Goal: Communication & Community: Answer question/provide support

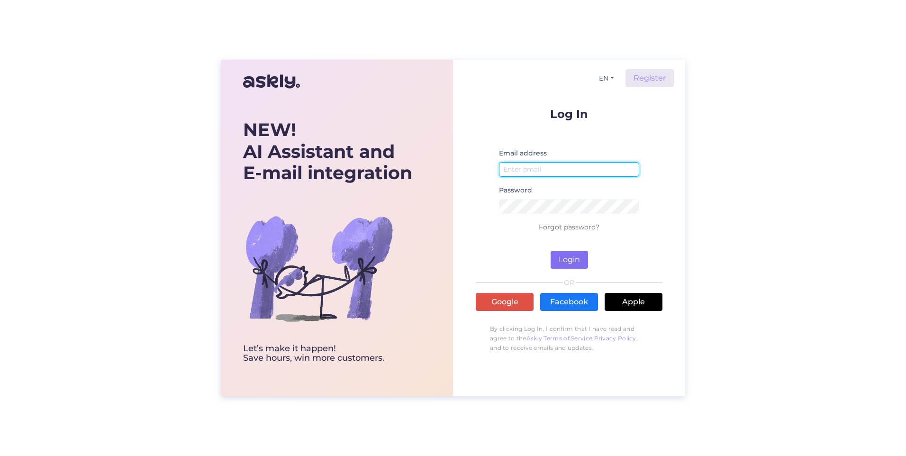
type input "[EMAIL_ADDRESS][DOMAIN_NAME]"
click at [583, 262] on button "Login" at bounding box center [568, 260] width 37 height 18
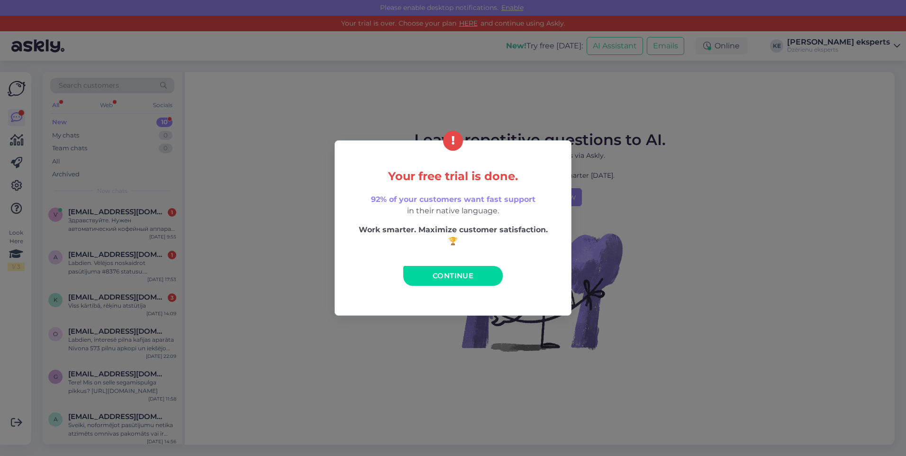
click at [473, 277] on span "Continue" at bounding box center [452, 275] width 41 height 9
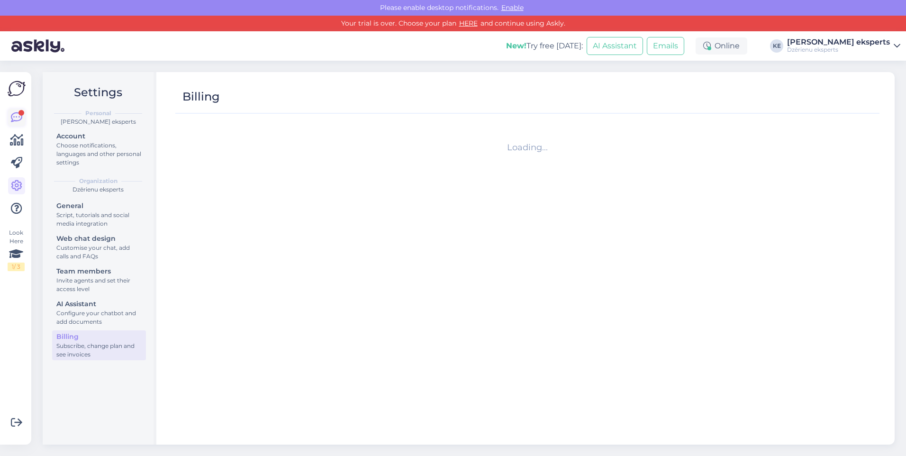
click at [23, 117] on link at bounding box center [16, 117] width 17 height 17
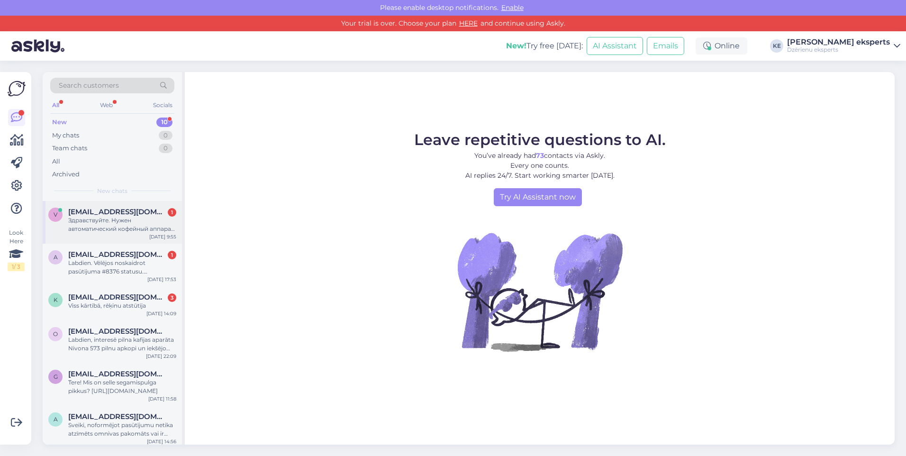
click at [84, 227] on div "Здравствуйте. Нужен автоматический кофейный аппарат для коллектива до 50 челове…" at bounding box center [122, 224] width 108 height 17
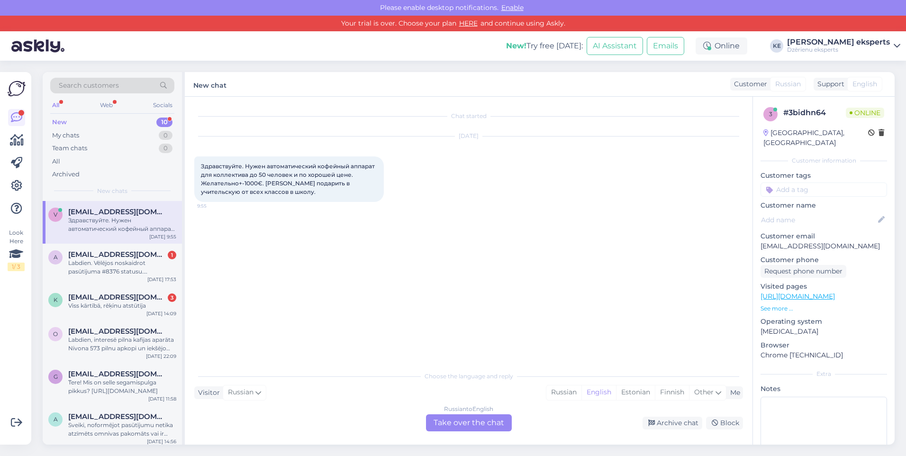
click at [455, 423] on div "Russian to English Take over the chat" at bounding box center [469, 422] width 86 height 17
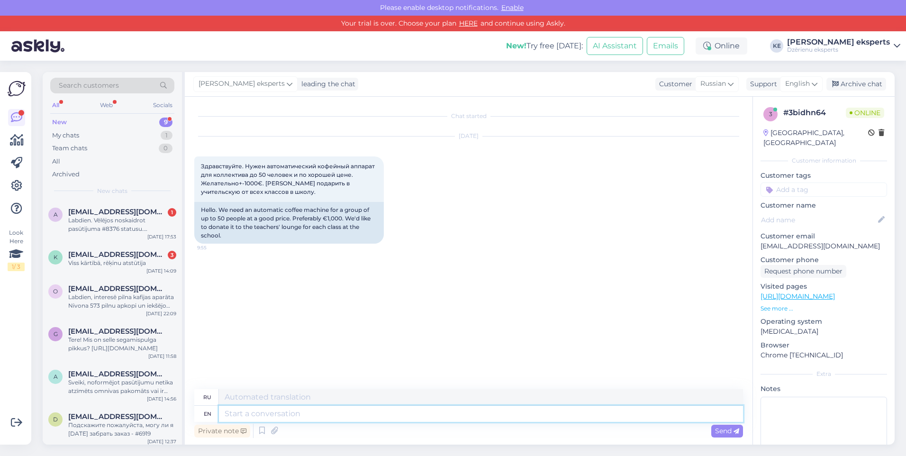
click at [240, 411] on textarea at bounding box center [481, 413] width 524 height 16
paste textarea "Здравствуйте. К сожалению, для команды из 50 человек кофемашина по этой цене не…"
type textarea "Здравствуйте. К сожалению, для команды из 50 человек кофемашина по этой цене не…"
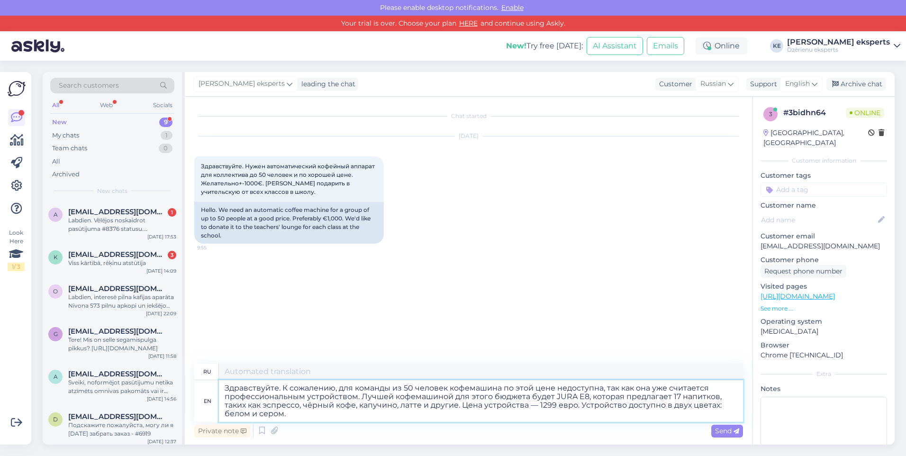
type textarea "Здравствуйте. К сожалению, для команды из 50 человек кофемашина по такой цене н…"
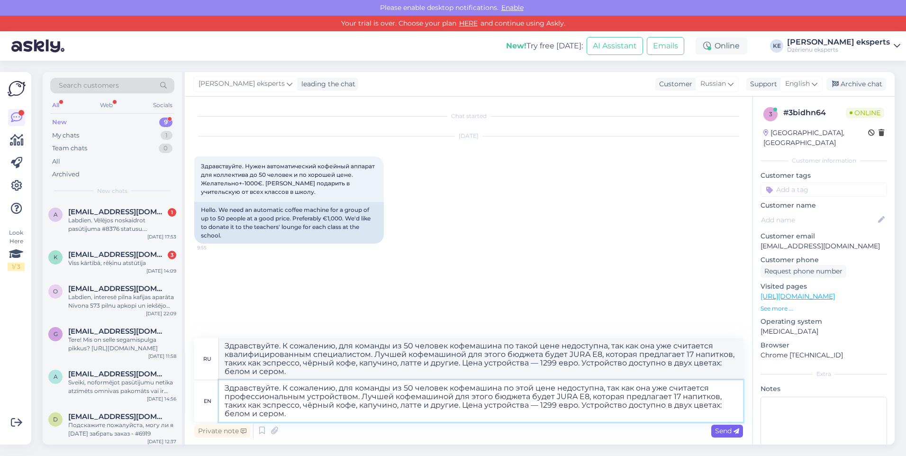
type textarea "Здравствуйте. К сожалению, для команды из 50 человек кофемашина по этой цене не…"
click at [722, 431] on span "Send" at bounding box center [727, 430] width 24 height 9
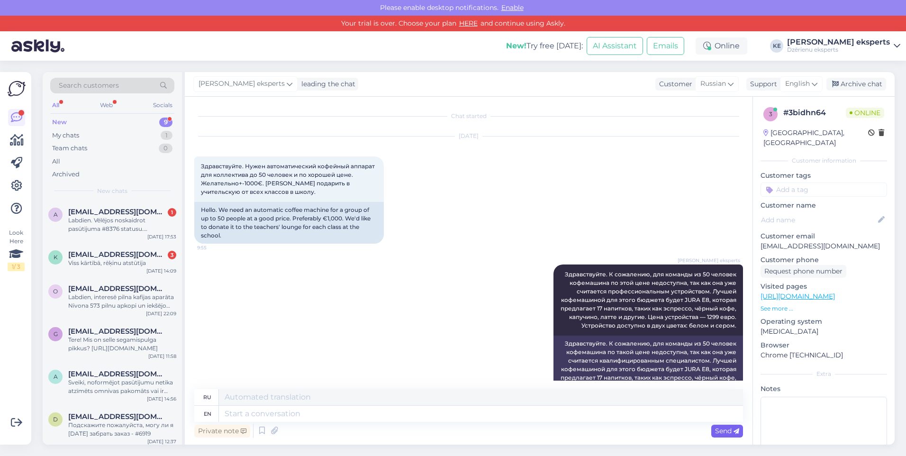
scroll to position [33, 0]
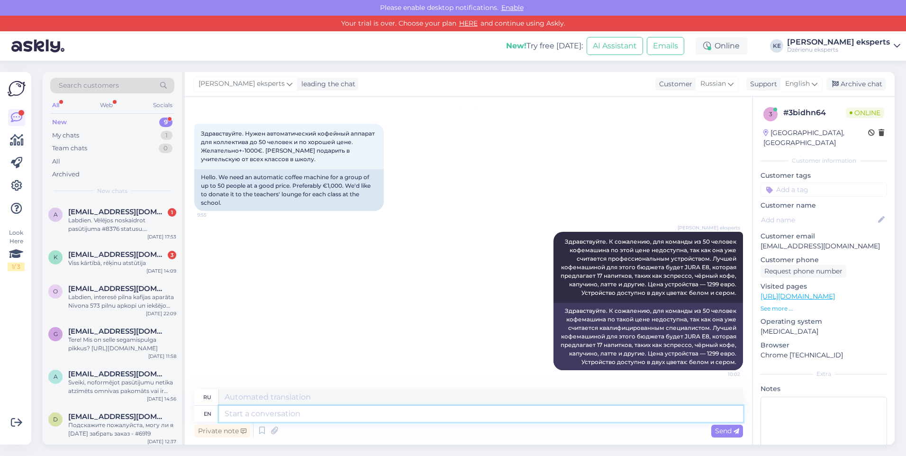
click at [277, 415] on textarea at bounding box center [481, 413] width 524 height 16
paste textarea "Профессиональное оборудование, предназначенное для такой команды, стоит от 2000…"
type textarea "Профессиональное оборудование, предназначенное для такой команды, стоит от 2000…"
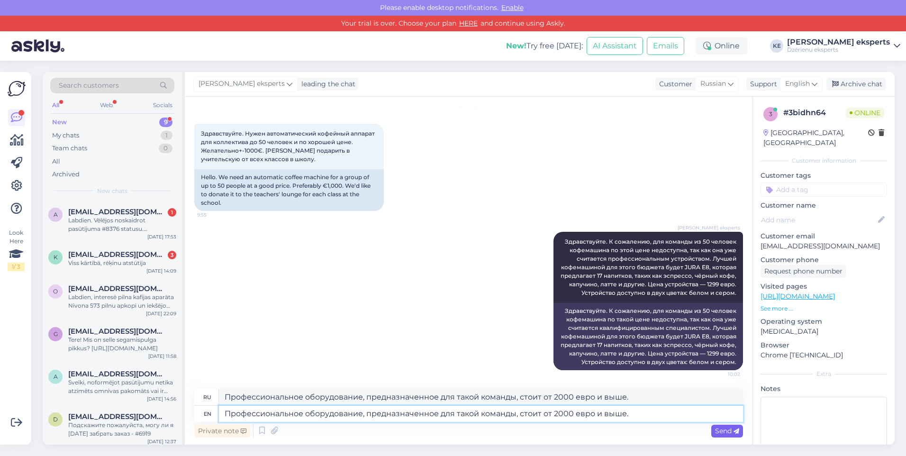
type textarea "Профессиональное оборудование, предназначенное для такой команды, стоит от 2000…"
click at [739, 431] on div "Send" at bounding box center [727, 430] width 32 height 13
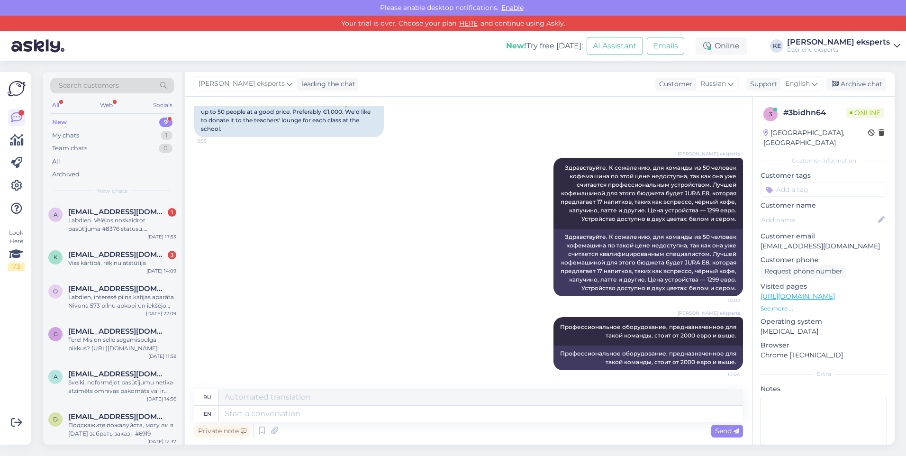
scroll to position [59, 0]
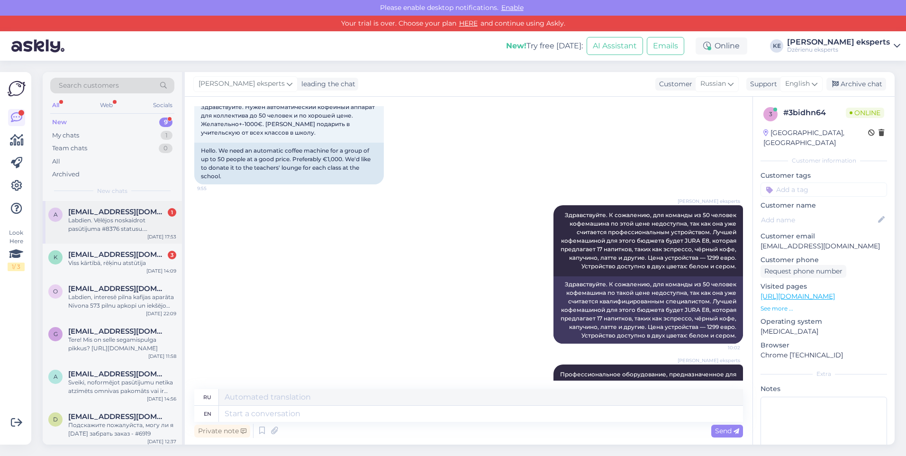
click at [129, 228] on div "Labdien. Vēlējos noskaidrot pasūtījuma #8376 statusu. [DEMOGRAPHIC_DATA] 7 sept…" at bounding box center [122, 224] width 108 height 17
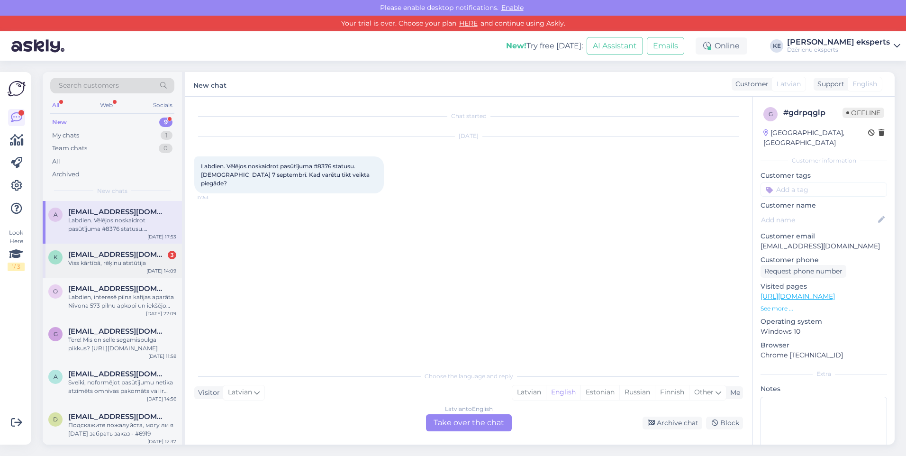
click at [125, 252] on span "[EMAIL_ADDRESS][DOMAIN_NAME]" at bounding box center [117, 254] width 99 height 9
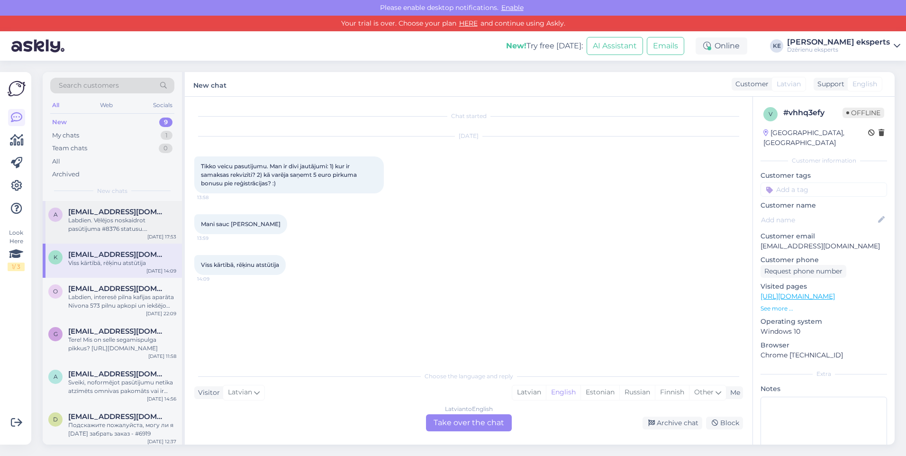
click at [126, 227] on div "Labdien. Vēlējos noskaidrot pasūtījuma #8376 statusu. [DEMOGRAPHIC_DATA] 7 sept…" at bounding box center [122, 224] width 108 height 17
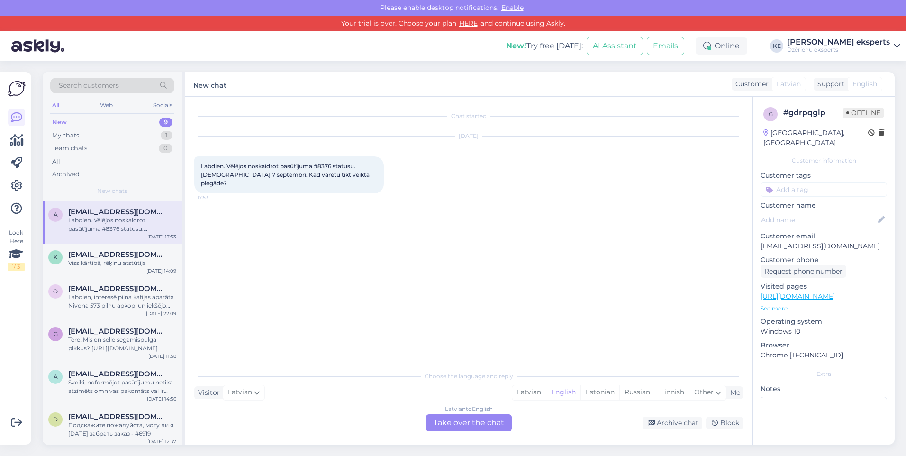
click at [90, 123] on div "New 9" at bounding box center [112, 122] width 124 height 13
click at [82, 132] on div "My chats 1" at bounding box center [112, 135] width 124 height 13
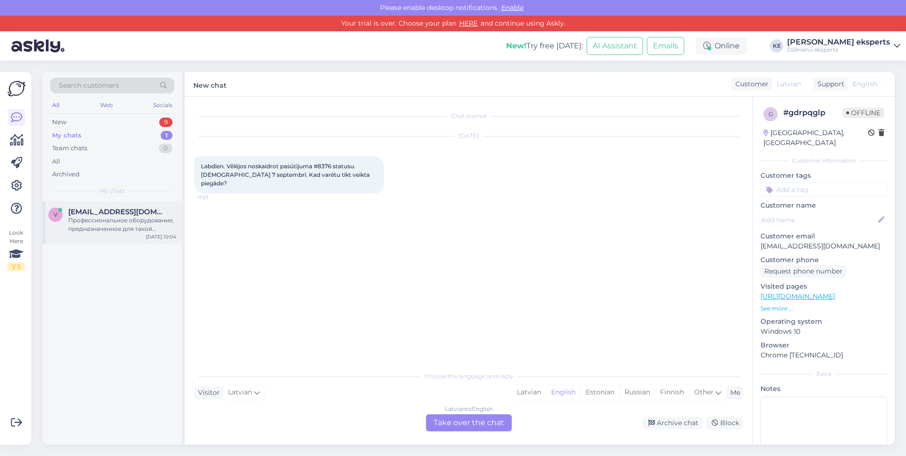
click at [106, 215] on span "[EMAIL_ADDRESS][DOMAIN_NAME]" at bounding box center [117, 211] width 99 height 9
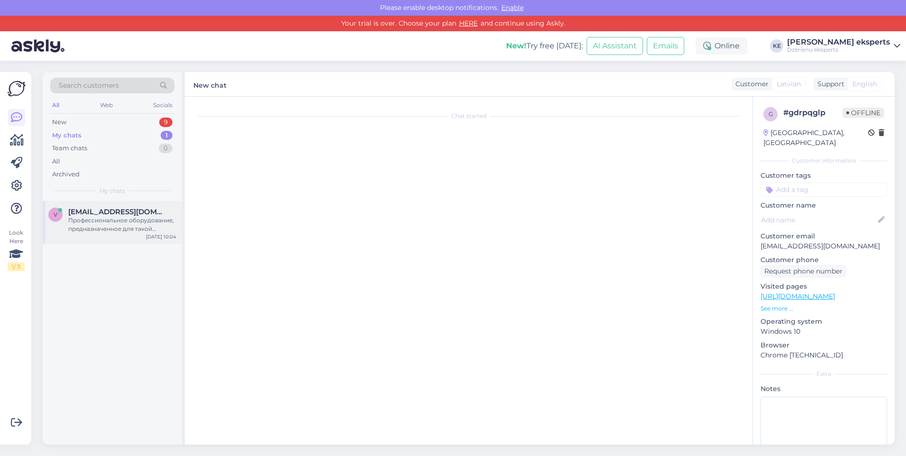
scroll to position [107, 0]
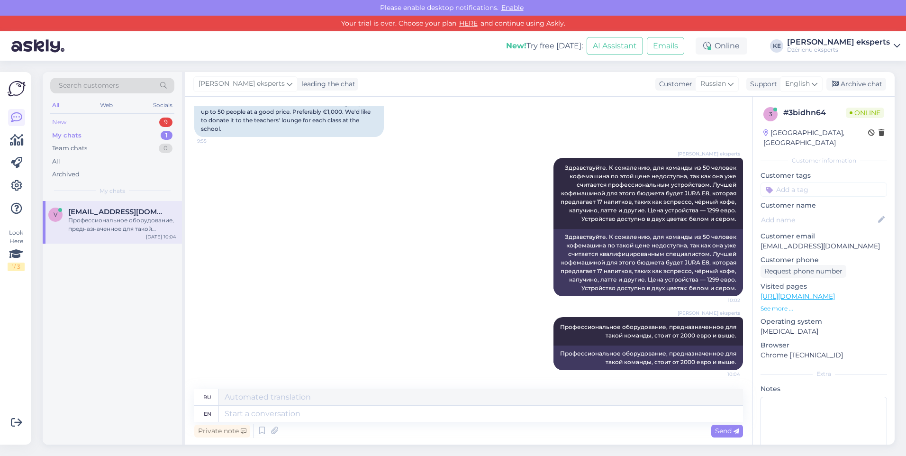
click at [67, 121] on div "New 9" at bounding box center [112, 122] width 124 height 13
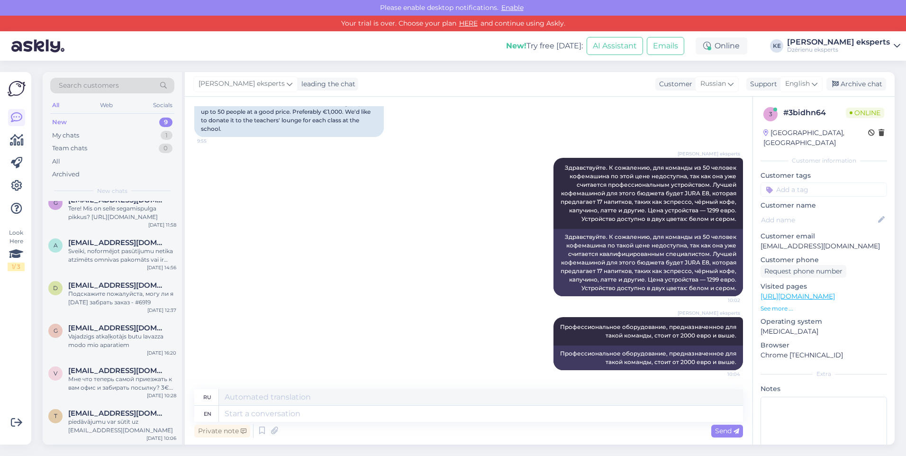
scroll to position [0, 0]
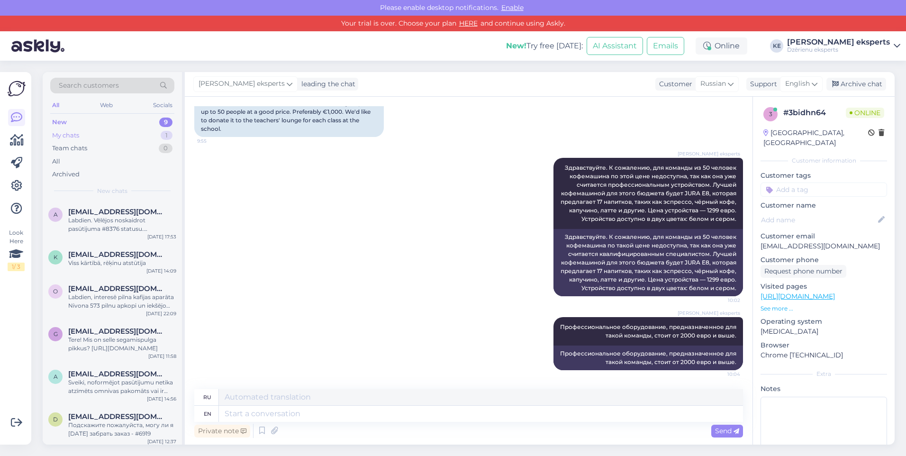
click at [69, 134] on div "My chats" at bounding box center [65, 135] width 27 height 9
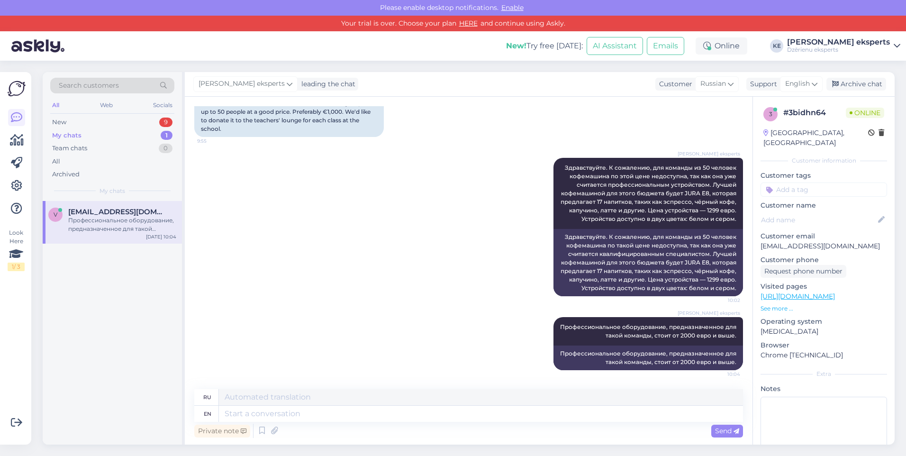
click at [89, 224] on div "Профессиональное оборудование, предназначенное для такой команды, стоит от 2000…" at bounding box center [122, 224] width 108 height 17
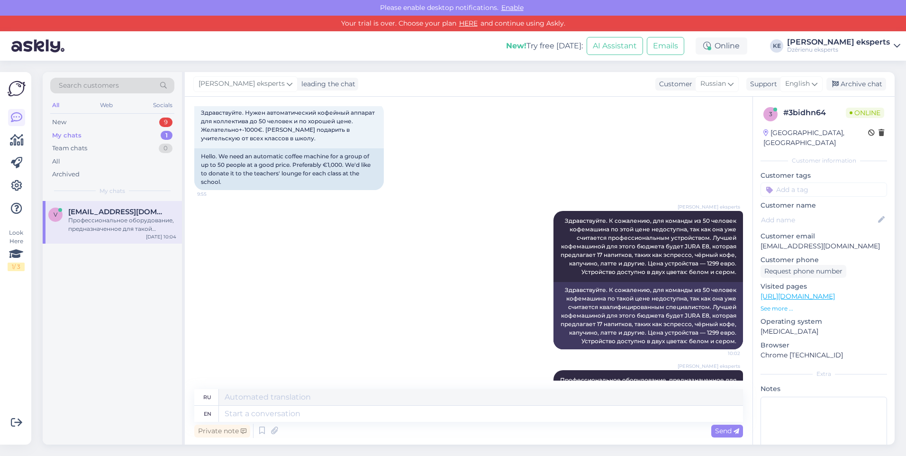
scroll to position [107, 0]
